Goal: Complete application form

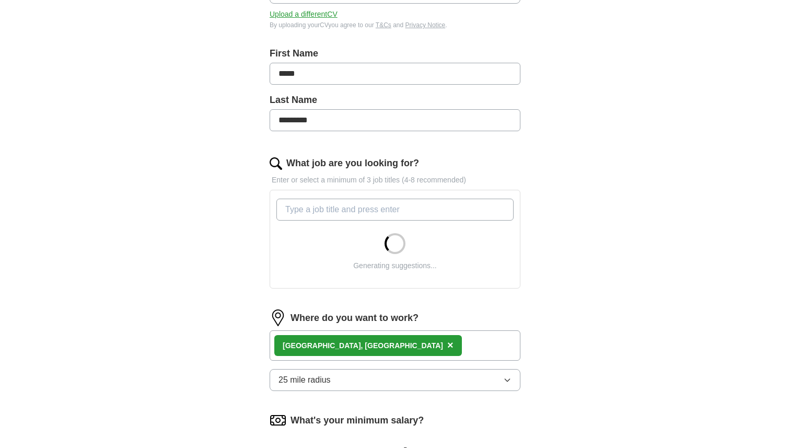
scroll to position [196, 0]
click at [318, 211] on input "What job are you looking for?" at bounding box center [394, 208] width 237 height 22
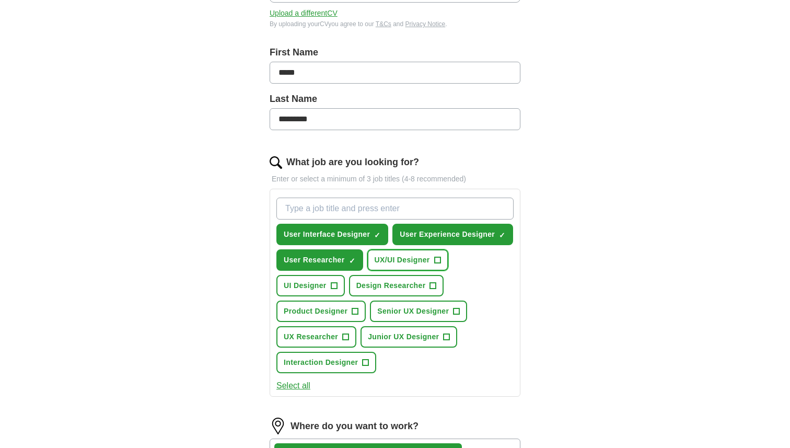
click at [375, 265] on span "UX/UI Designer" at bounding box center [402, 259] width 55 height 11
click at [347, 307] on span "Product Designer" at bounding box center [316, 311] width 64 height 11
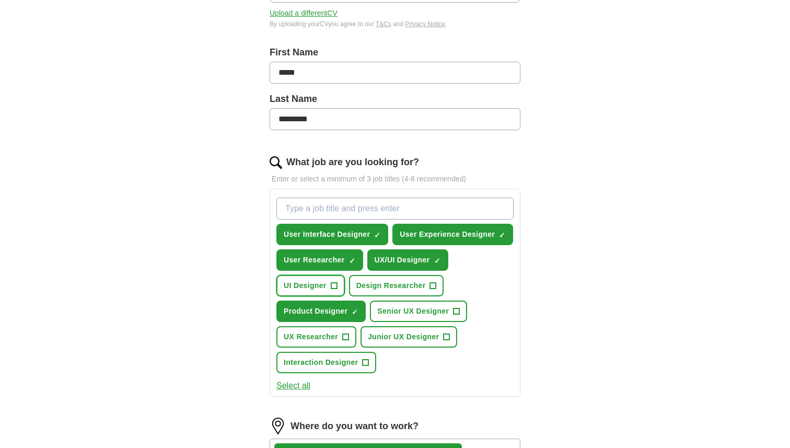
click at [327, 290] on span "UI Designer" at bounding box center [305, 285] width 43 height 11
click at [356, 331] on button "UX Researcher +" at bounding box center [316, 336] width 80 height 21
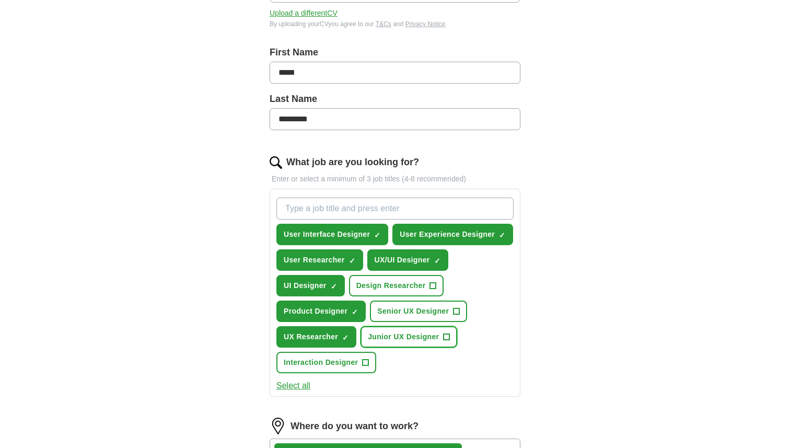
click at [368, 342] on span "Junior UX Designer" at bounding box center [403, 336] width 71 height 11
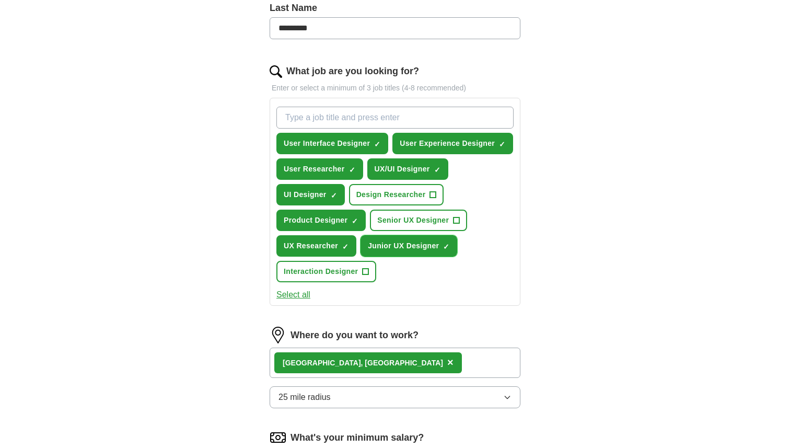
scroll to position [290, 0]
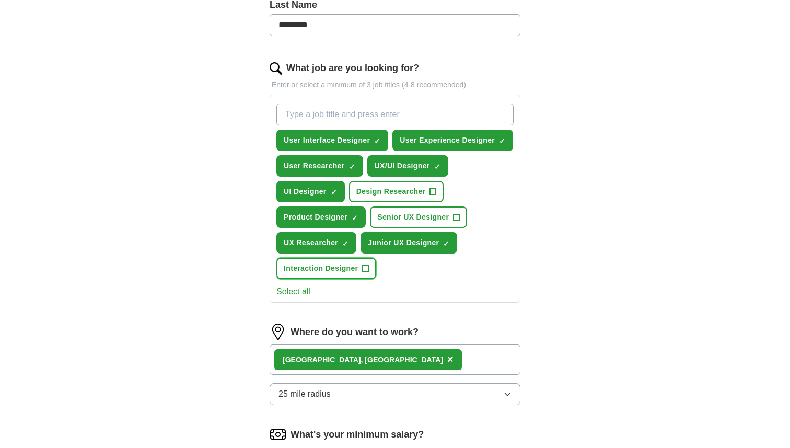
click at [358, 267] on span "Interaction Designer" at bounding box center [321, 268] width 74 height 11
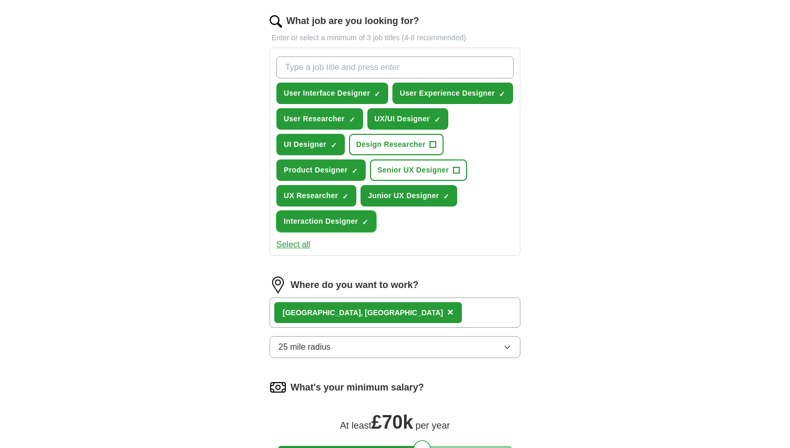
scroll to position [347, 0]
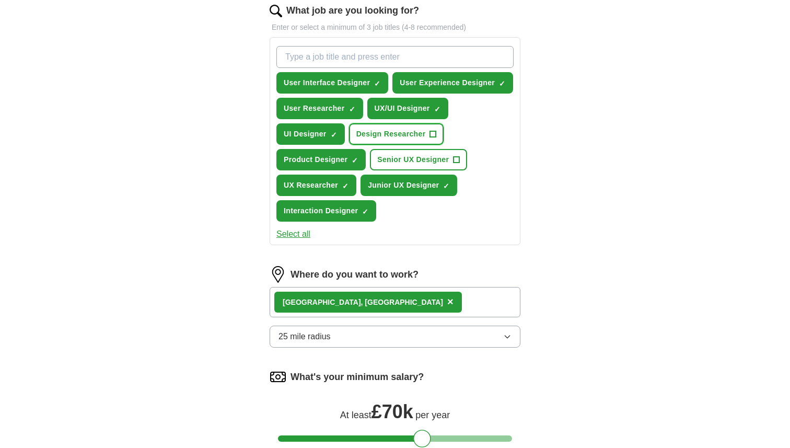
click at [356, 139] on span "Design Researcher" at bounding box center [390, 134] width 69 height 11
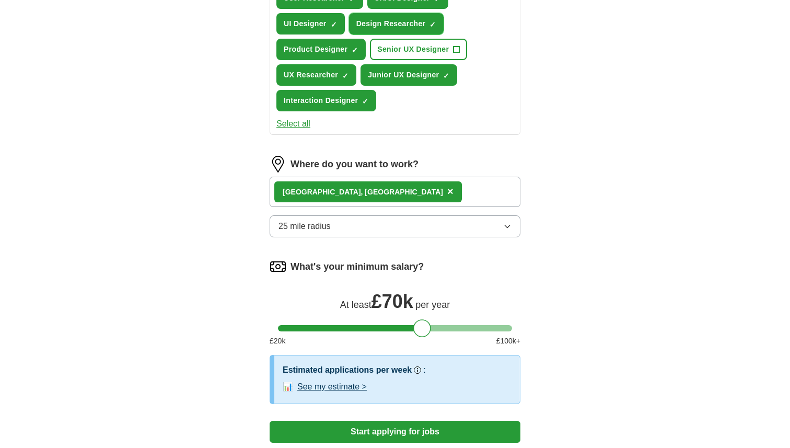
scroll to position [464, 0]
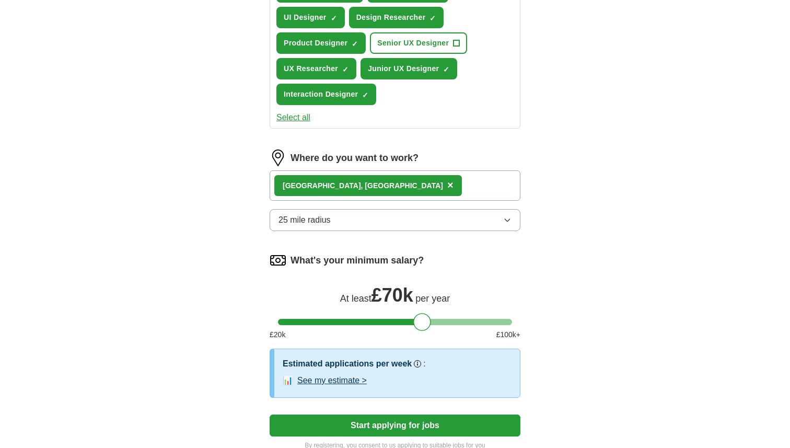
click at [353, 225] on button "25 mile radius" at bounding box center [395, 220] width 251 height 22
click at [208, 292] on div "ApplyIQ Let ApplyIQ do the hard work of searching and applying for jobs. Just t…" at bounding box center [395, 16] width 669 height 896
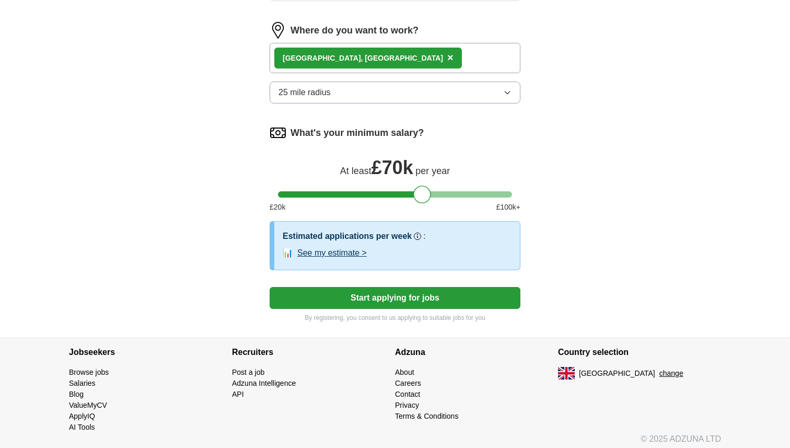
scroll to position [597, 0]
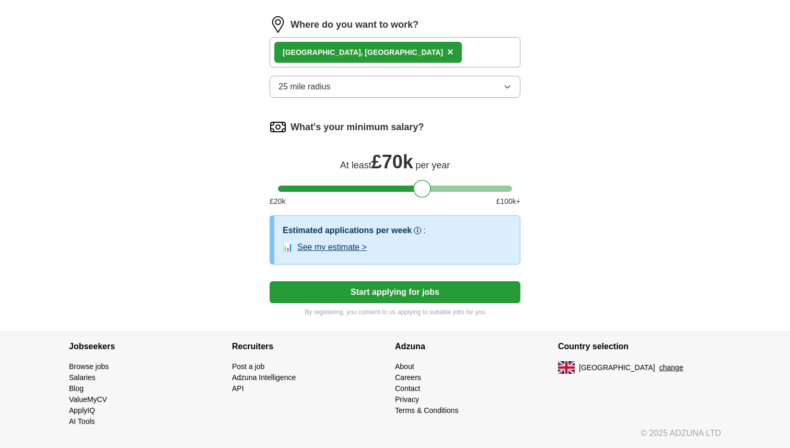
click at [338, 288] on button "Start applying for jobs" at bounding box center [395, 292] width 251 height 22
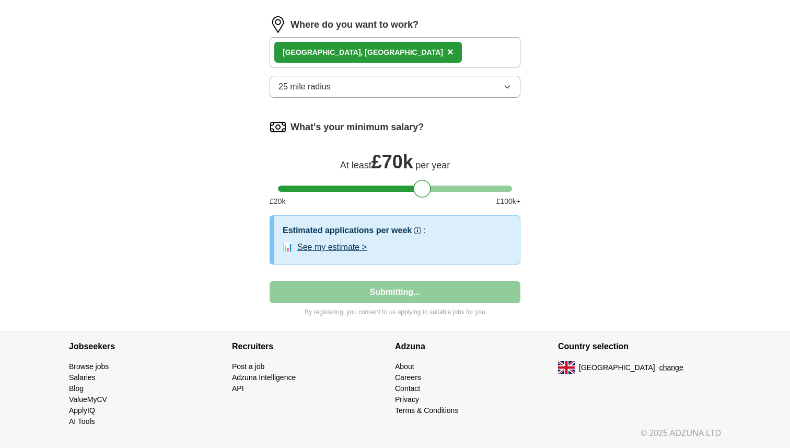
select select "**"
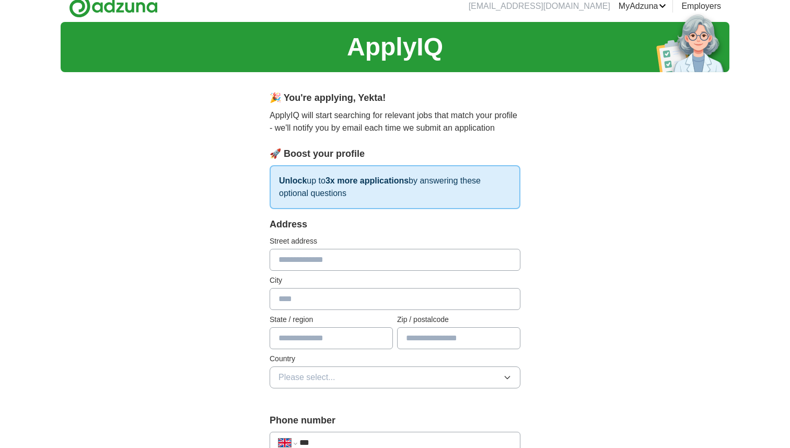
scroll to position [0, 0]
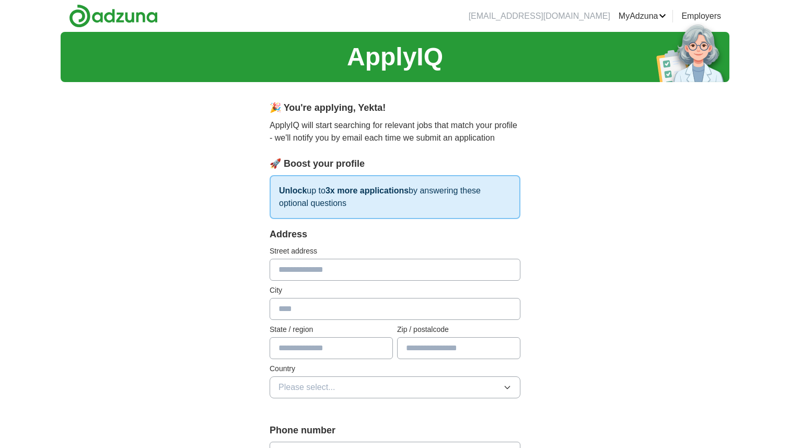
click at [335, 274] on input "text" at bounding box center [395, 270] width 251 height 22
type input "**********"
type input "*******"
type input "**********"
type input "*******"
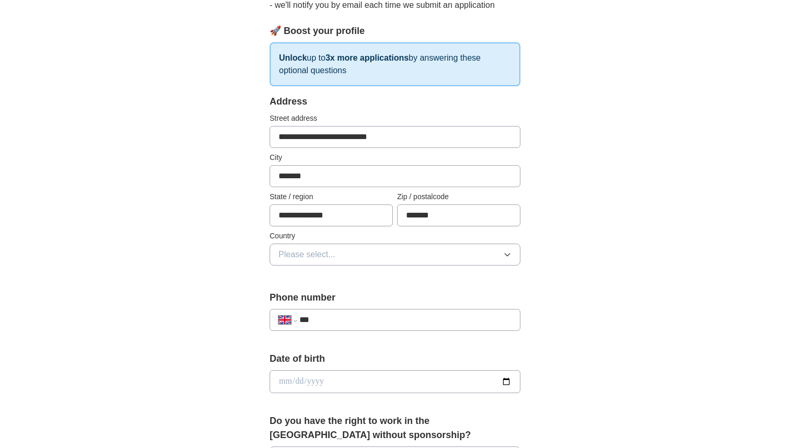
scroll to position [139, 0]
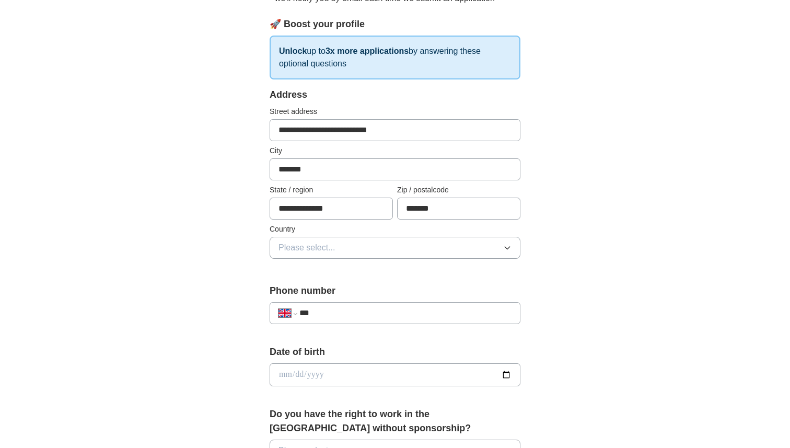
drag, startPoint x: 392, startPoint y: 130, endPoint x: 199, endPoint y: 128, distance: 192.8
click at [199, 128] on div "**********" at bounding box center [395, 360] width 669 height 937
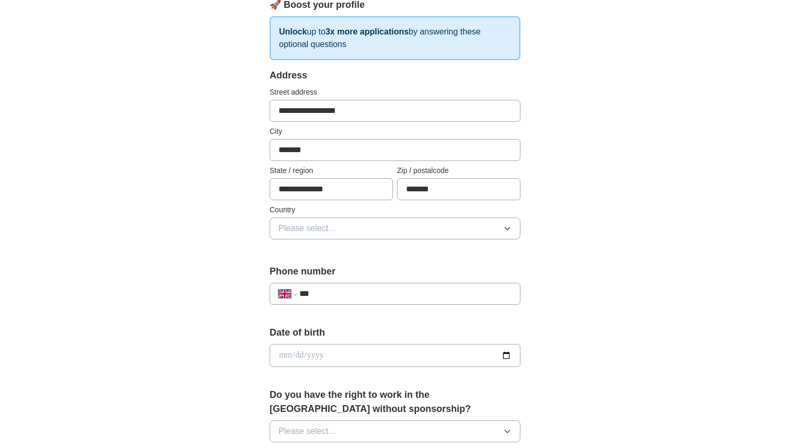
type input "**********"
click at [342, 231] on button "Please select..." at bounding box center [395, 228] width 251 height 22
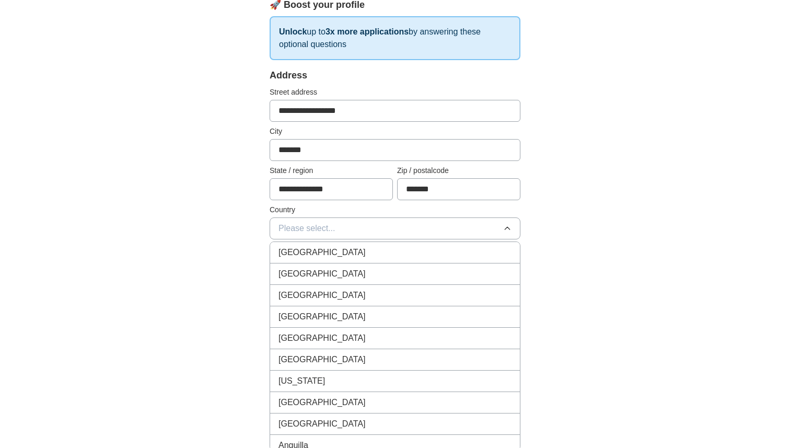
click at [327, 254] on span "[GEOGRAPHIC_DATA]" at bounding box center [321, 252] width 87 height 13
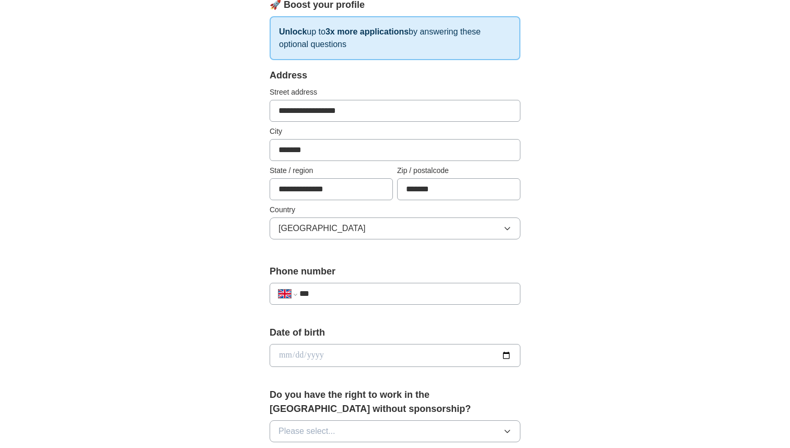
click at [347, 290] on input "***" at bounding box center [405, 293] width 212 height 13
type input "**********"
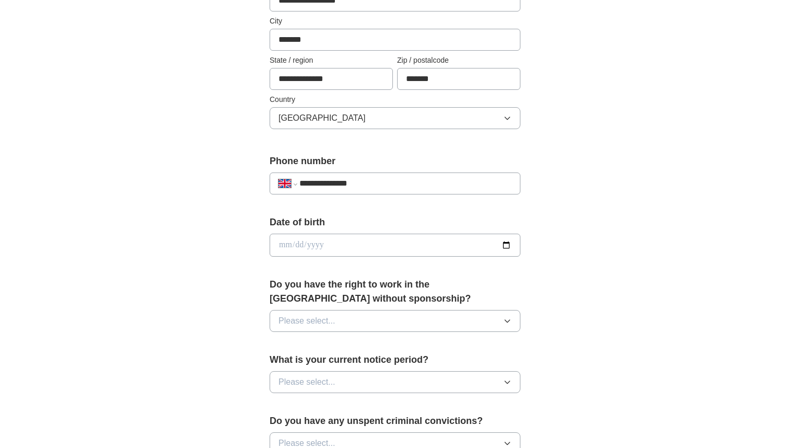
scroll to position [284, 0]
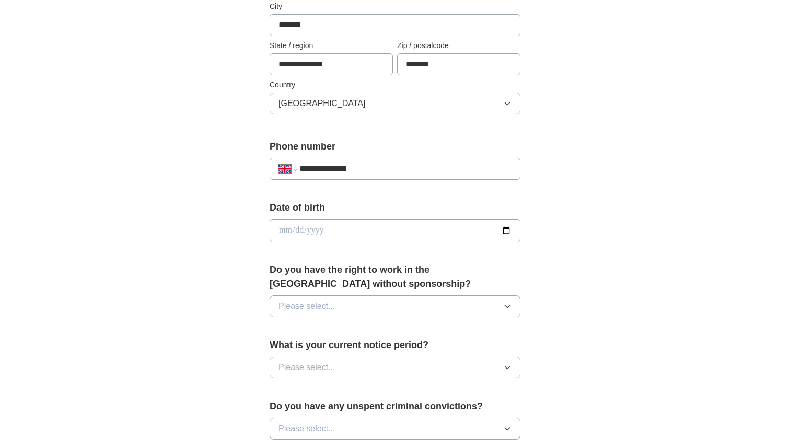
click at [392, 226] on input "date" at bounding box center [395, 230] width 251 height 23
click at [406, 285] on label "Do you have the right to work in the UK without sponsorship?" at bounding box center [395, 277] width 251 height 28
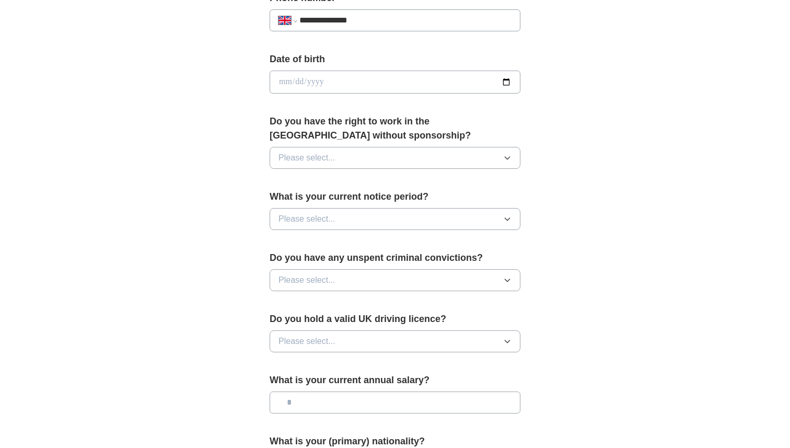
scroll to position [442, 0]
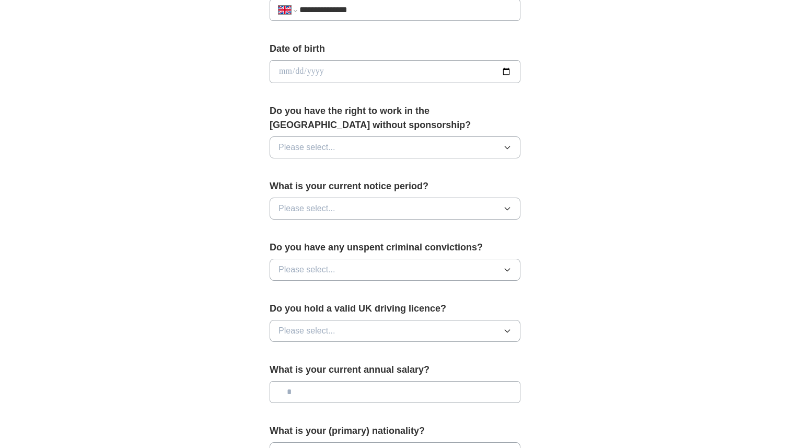
click at [394, 152] on button "Please select..." at bounding box center [395, 147] width 251 height 22
click at [376, 169] on div "Yes" at bounding box center [394, 171] width 233 height 13
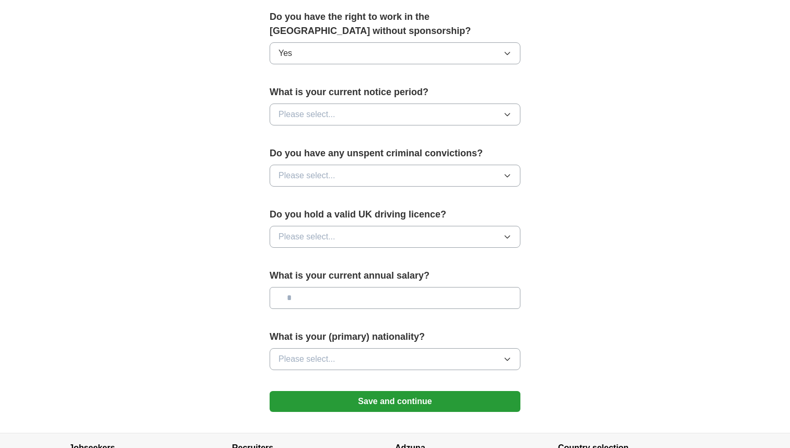
scroll to position [544, 0]
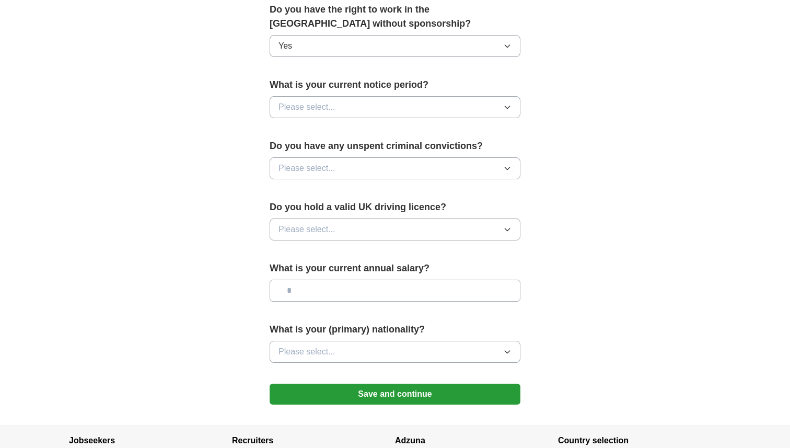
click at [364, 101] on button "Please select..." at bounding box center [395, 107] width 251 height 22
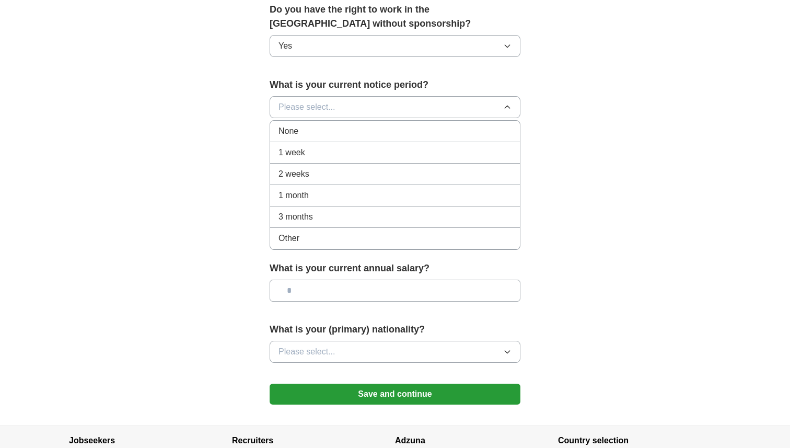
click at [335, 146] on li "1 week" at bounding box center [395, 152] width 250 height 21
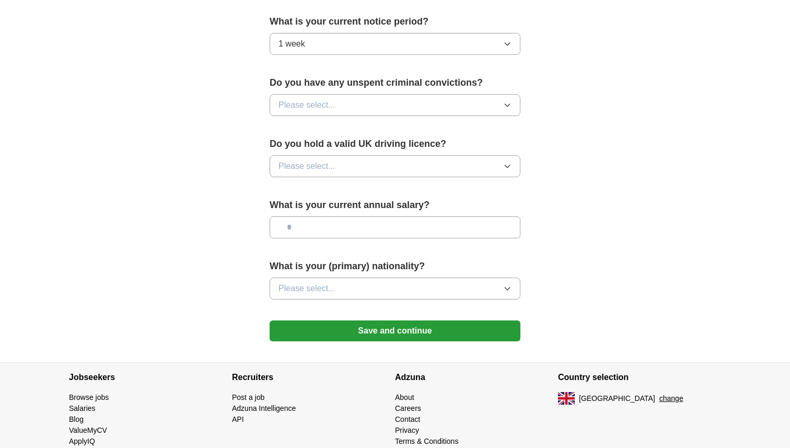
scroll to position [611, 0]
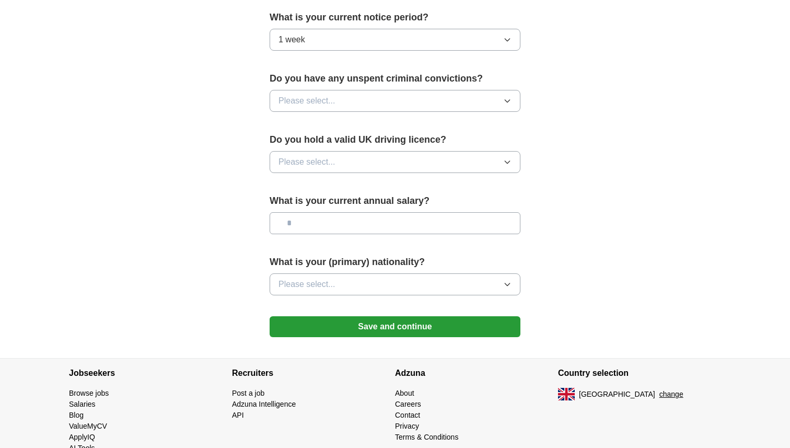
click at [341, 104] on button "Please select..." at bounding box center [395, 101] width 251 height 22
click at [316, 144] on div "No" at bounding box center [394, 146] width 233 height 13
click at [311, 169] on button "Please select..." at bounding box center [395, 162] width 251 height 22
click at [302, 205] on div "No" at bounding box center [394, 207] width 233 height 13
click at [307, 223] on input "text" at bounding box center [395, 223] width 251 height 22
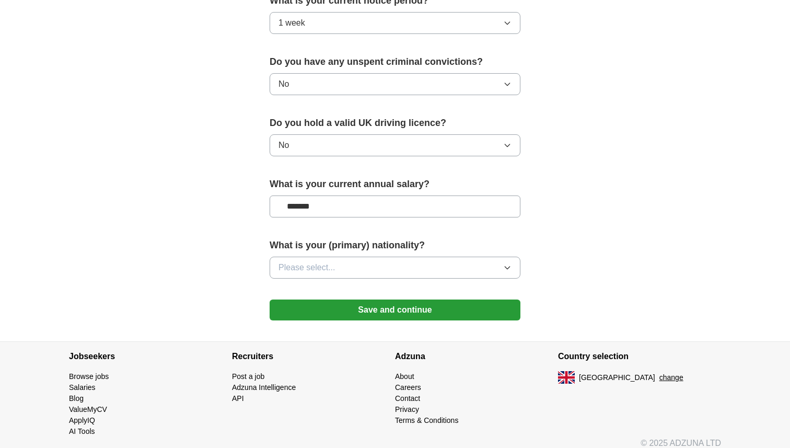
scroll to position [638, 0]
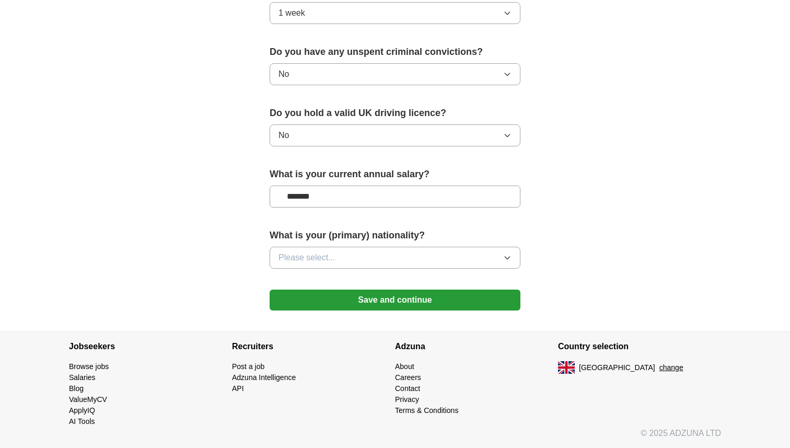
type input "*******"
click at [328, 251] on button "Please select..." at bounding box center [395, 258] width 251 height 22
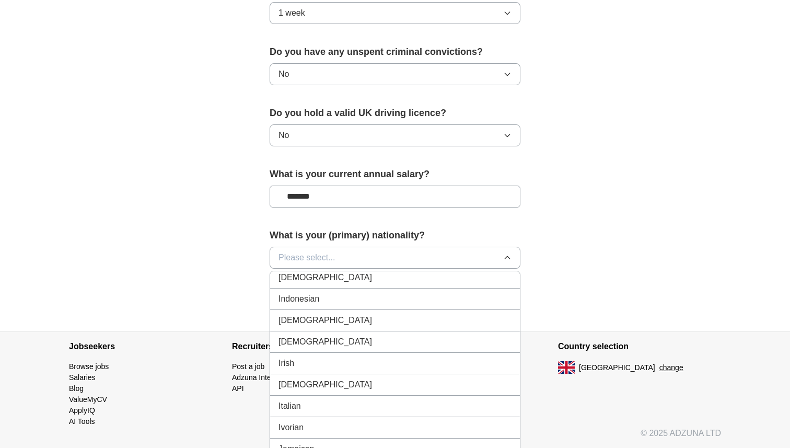
scroll to position [1704, 0]
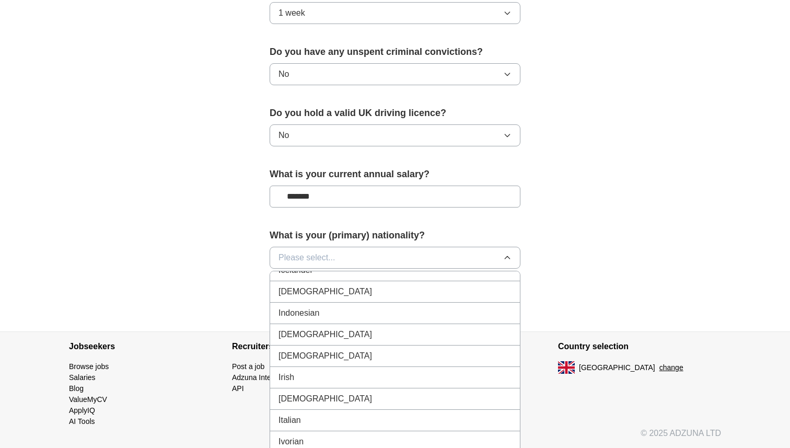
click at [342, 332] on div "Iranian" at bounding box center [394, 334] width 233 height 13
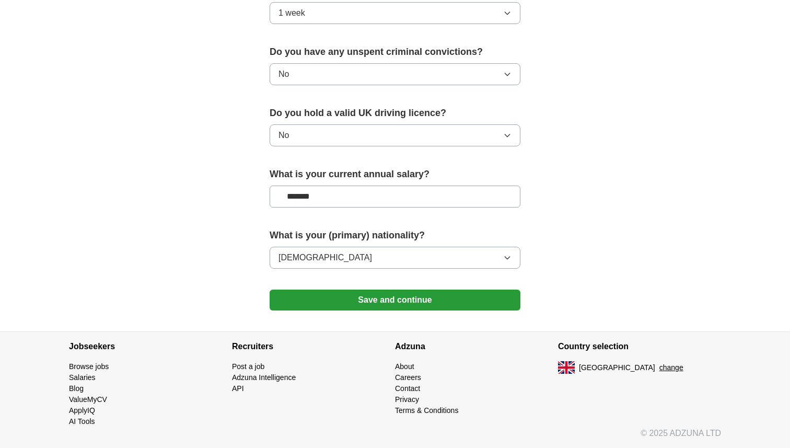
click at [377, 294] on button "Save and continue" at bounding box center [395, 299] width 251 height 21
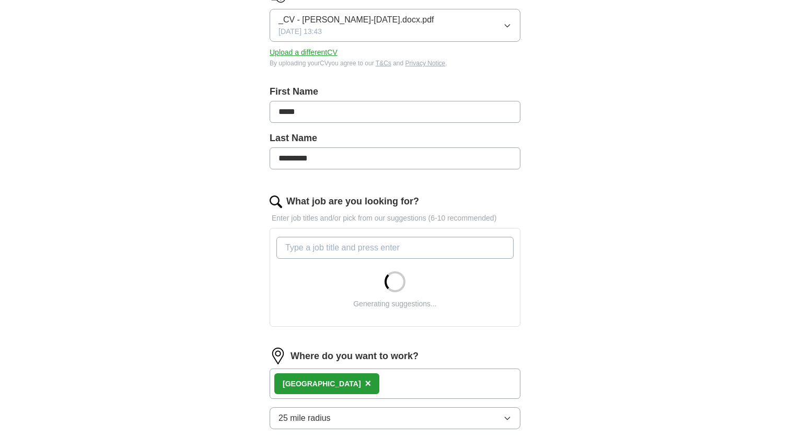
scroll to position [460, 0]
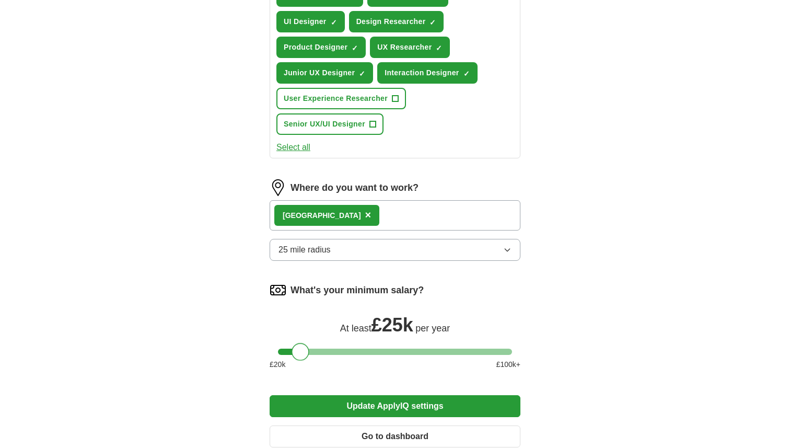
drag, startPoint x: 418, startPoint y: 220, endPoint x: 296, endPoint y: 218, distance: 121.7
click at [296, 218] on form "Select a CV _CV - [PERSON_NAME]-[DATE].docx.pdf [DATE] 13:43 Upload a different…" at bounding box center [395, 69] width 251 height 773
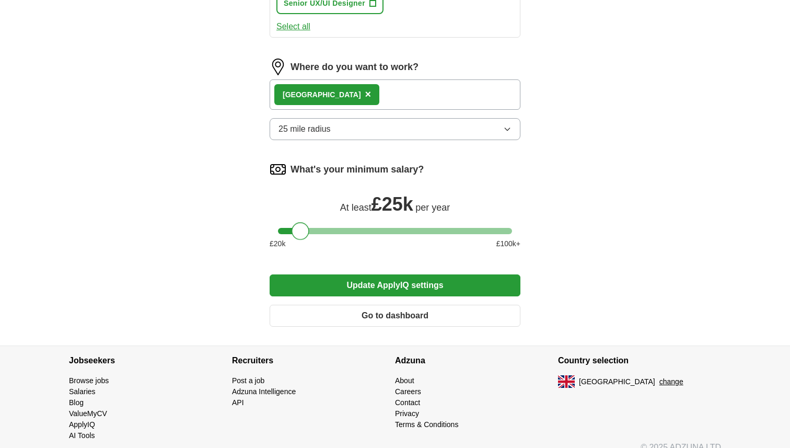
scroll to position [594, 0]
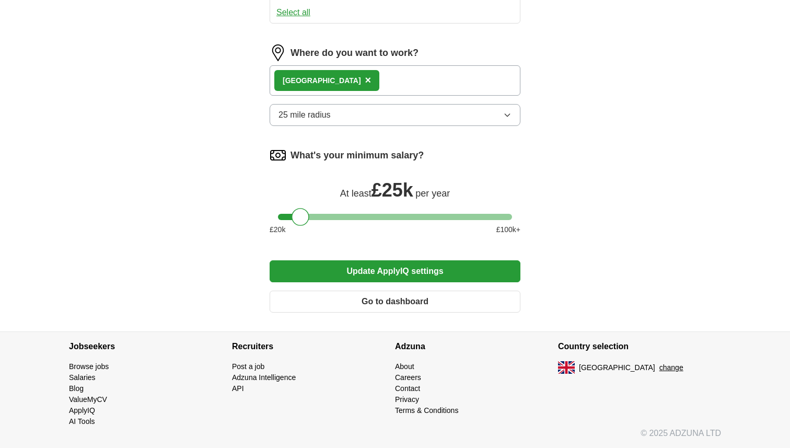
click at [372, 274] on button "Update ApplyIQ settings" at bounding box center [395, 271] width 251 height 22
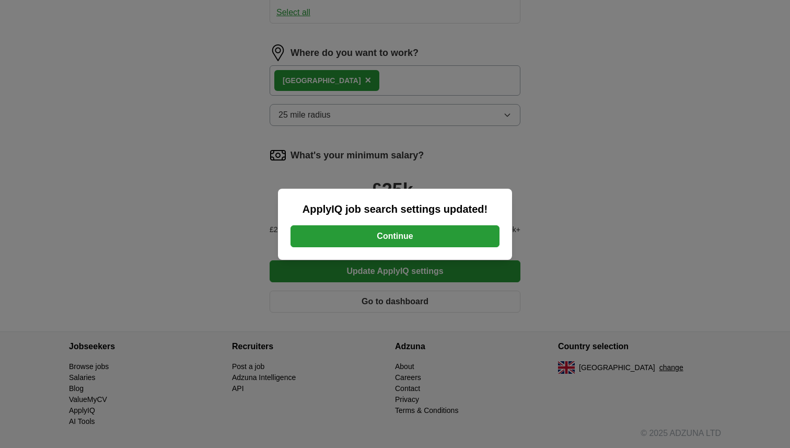
click at [371, 238] on button "Continue" at bounding box center [394, 236] width 209 height 22
